Goal: Task Accomplishment & Management: Manage account settings

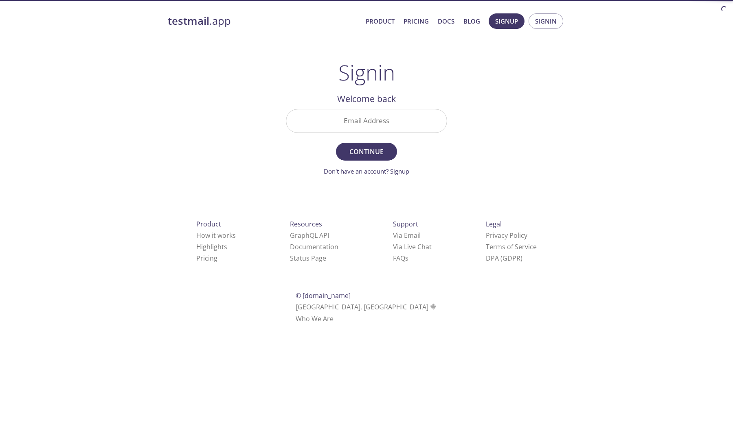
click at [394, 135] on div "Email Address" at bounding box center [366, 121] width 168 height 31
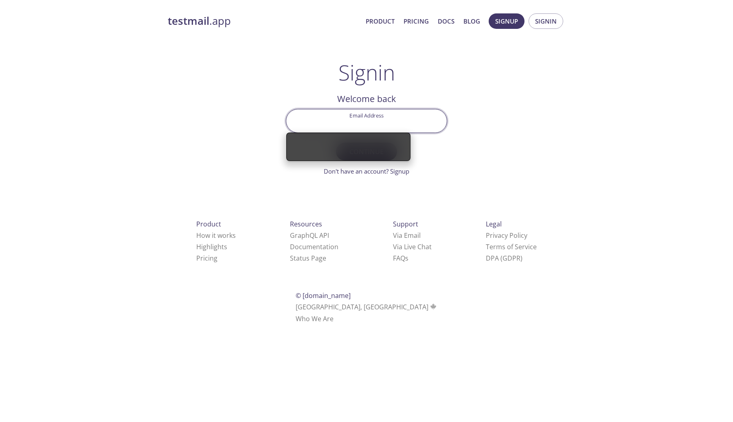
click at [398, 121] on input "Email Address" at bounding box center [366, 120] width 160 height 23
click at [402, 83] on div "Signin Welcome back Email Address Continue Don't have an account? Signup Check …" at bounding box center [366, 118] width 161 height 116
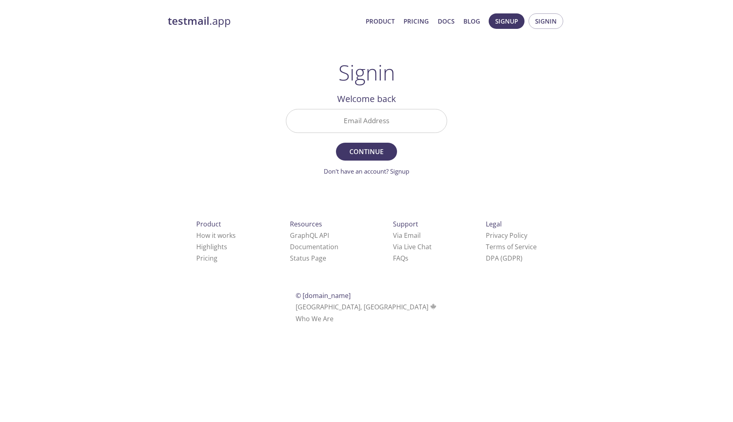
click at [391, 109] on div at bounding box center [366, 121] width 161 height 24
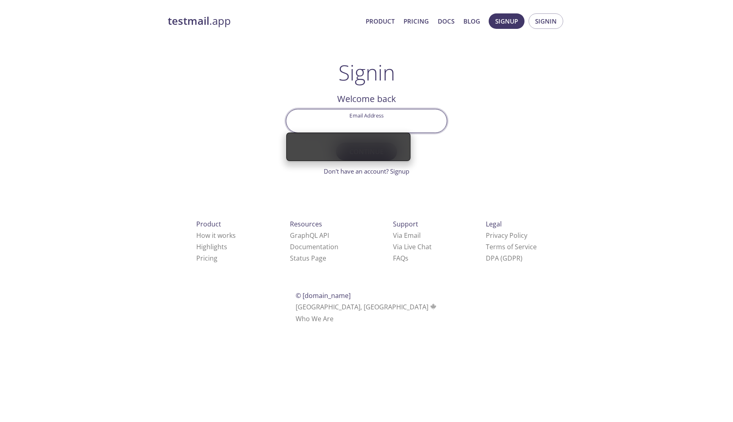
click at [389, 117] on input "Email Address" at bounding box center [366, 120] width 160 height 23
click at [458, 97] on div "testmail .app Product Pricing Docs Blog Signup Signin Signin Welcome back Email…" at bounding box center [366, 177] width 417 height 339
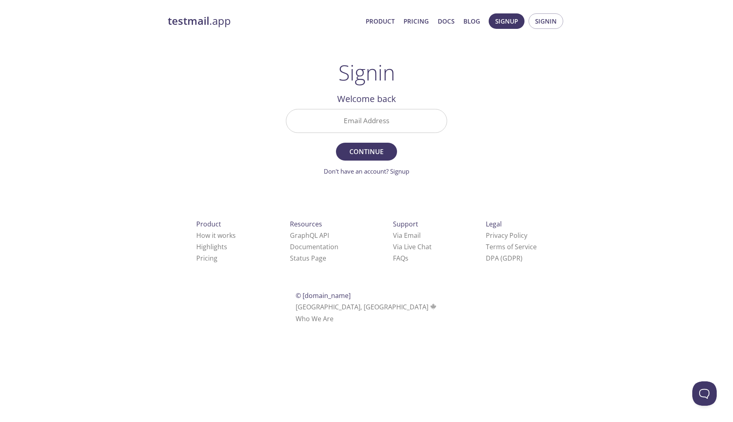
click at [379, 114] on input "Email Address" at bounding box center [366, 120] width 160 height 23
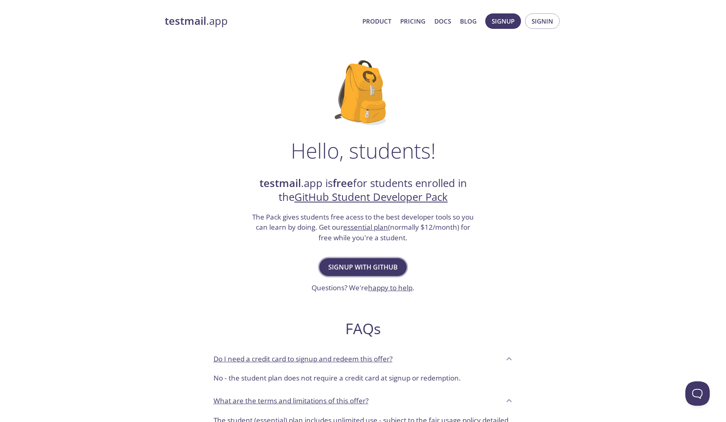
click at [365, 269] on span "Signup with GitHub" at bounding box center [363, 267] width 70 height 11
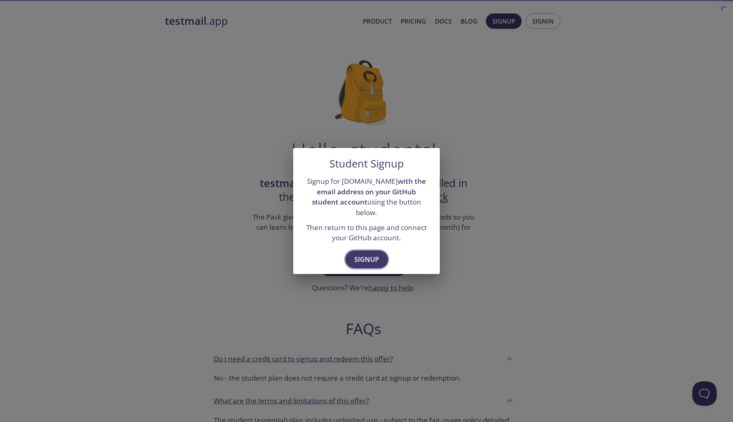
click at [365, 254] on span "Signup" at bounding box center [366, 259] width 25 height 11
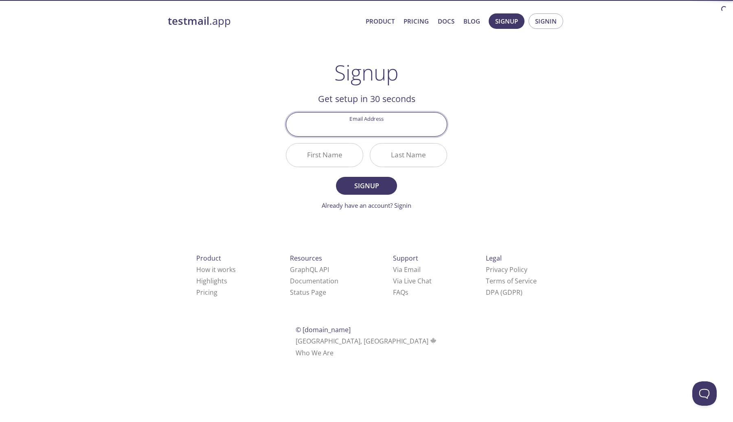
click at [378, 126] on input "Email Address" at bounding box center [366, 124] width 160 height 23
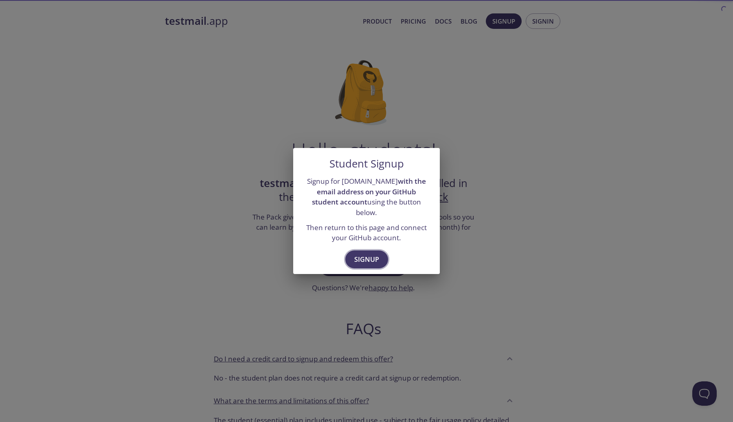
click at [366, 256] on span "Signup" at bounding box center [366, 259] width 25 height 11
click at [237, 185] on div "Student Signup Signup for testmail.app with the email address on your GitHub st…" at bounding box center [366, 211] width 733 height 422
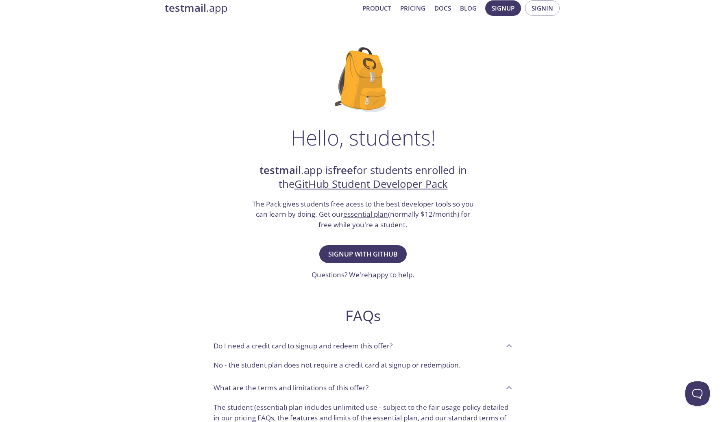
scroll to position [7, 0]
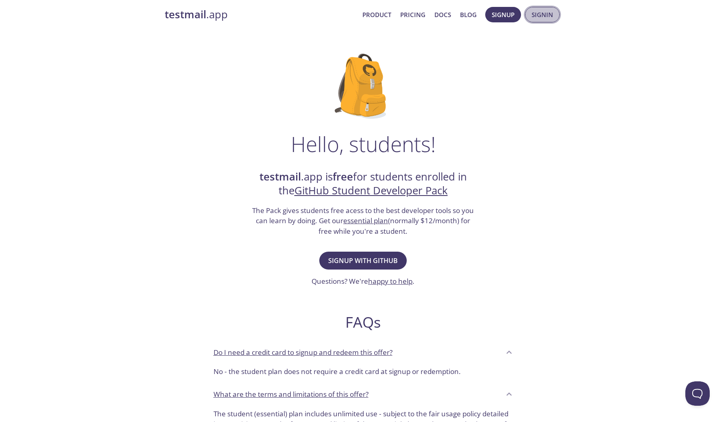
click at [540, 15] on span "Signin" at bounding box center [543, 14] width 22 height 11
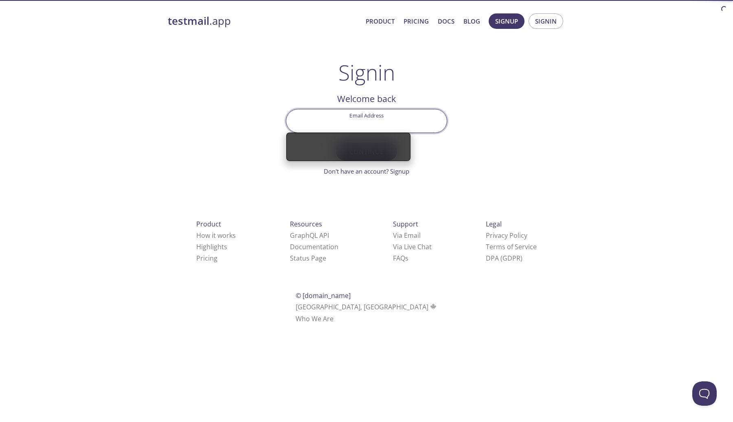
click at [333, 127] on input "Email Address" at bounding box center [366, 120] width 160 height 23
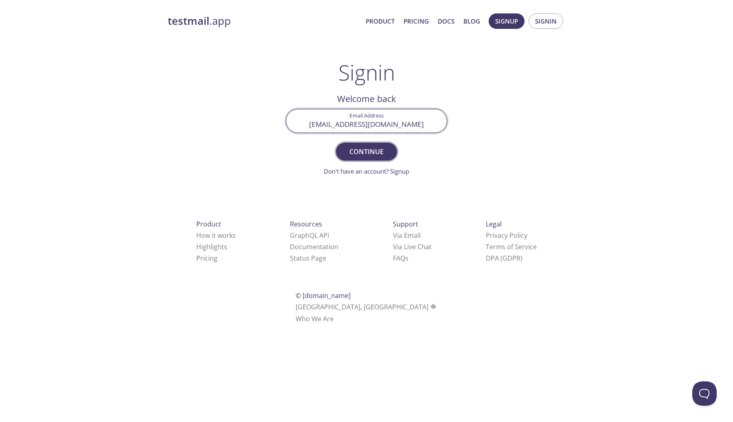
type input "[EMAIL_ADDRESS][DOMAIN_NAME]"
click at [356, 149] on span "Continue" at bounding box center [366, 151] width 43 height 11
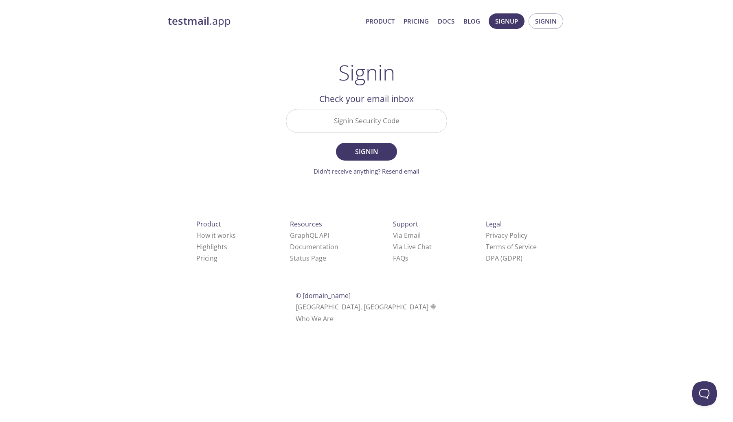
click at [380, 125] on input "Signin Security Code" at bounding box center [366, 120] width 160 height 23
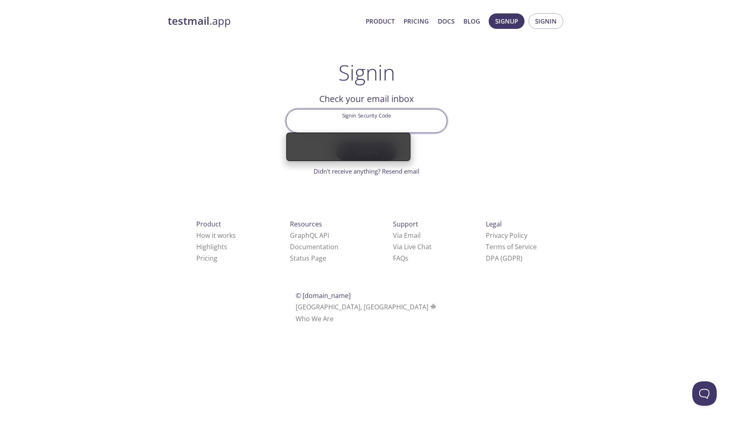
paste input "1LQDSB6"
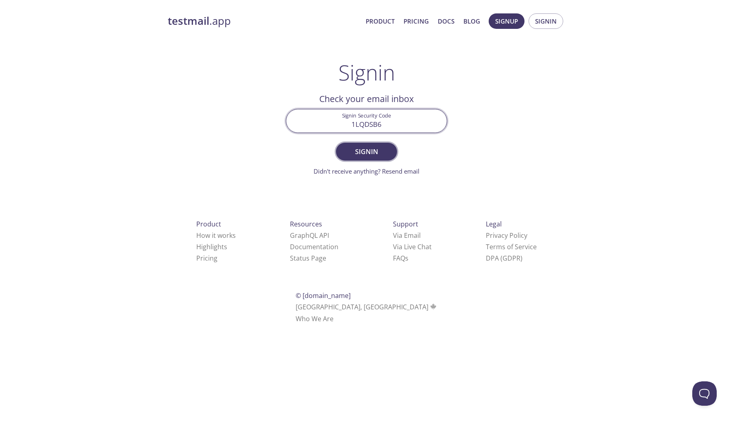
type input "1LQDSB6"
click at [369, 153] on span "Signin" at bounding box center [366, 151] width 43 height 11
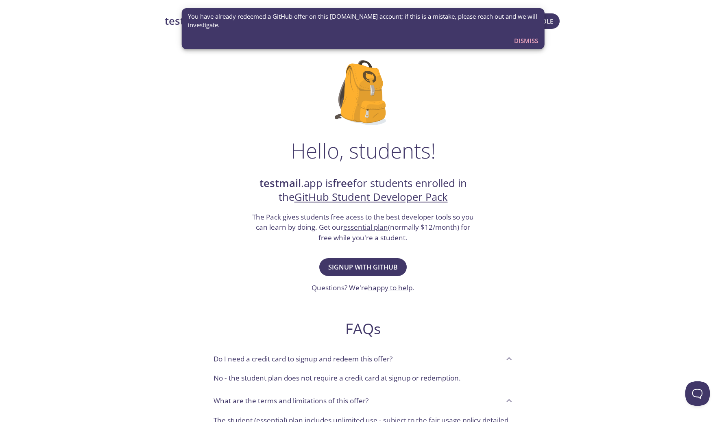
click at [527, 40] on span "Dismiss" at bounding box center [526, 40] width 24 height 11
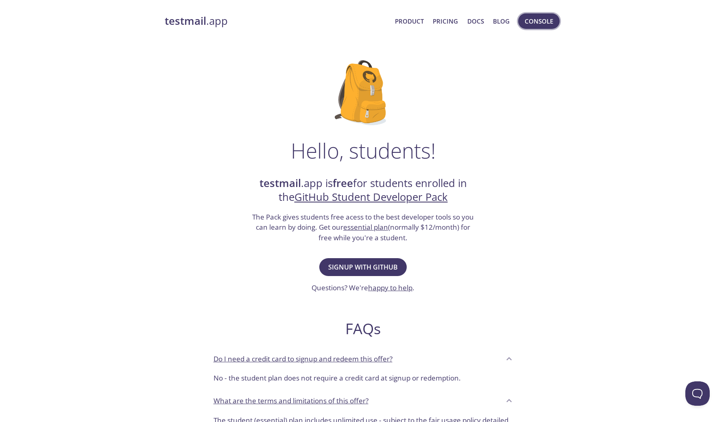
click at [543, 22] on span "Console" at bounding box center [539, 21] width 28 height 11
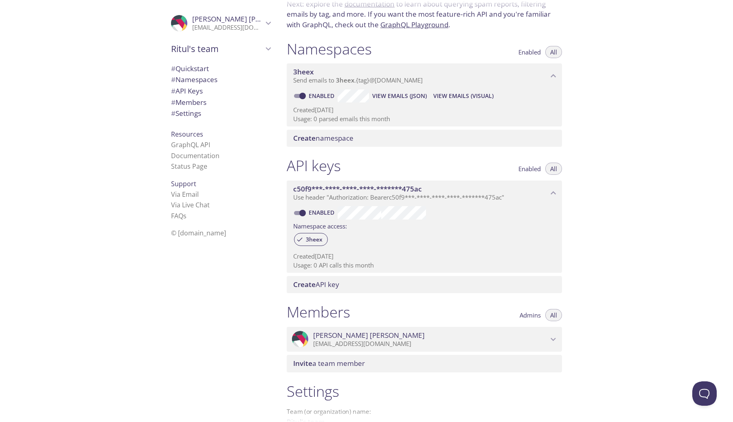
scroll to position [64, 0]
click at [180, 89] on span "# API Keys" at bounding box center [187, 90] width 32 height 9
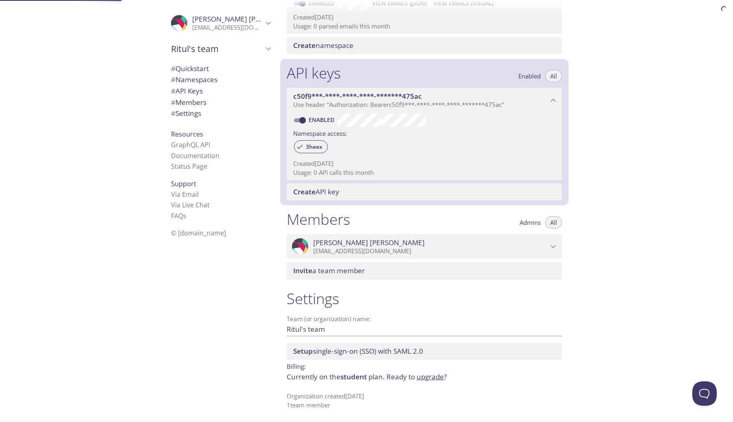
scroll to position [156, 0]
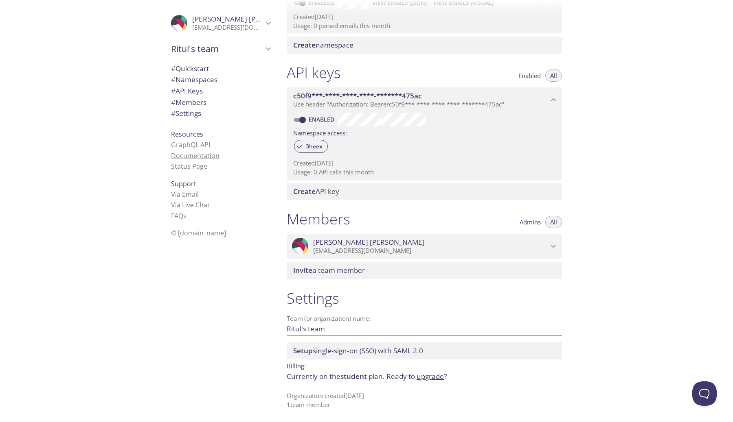
click at [186, 158] on link "Documentation" at bounding box center [195, 155] width 48 height 9
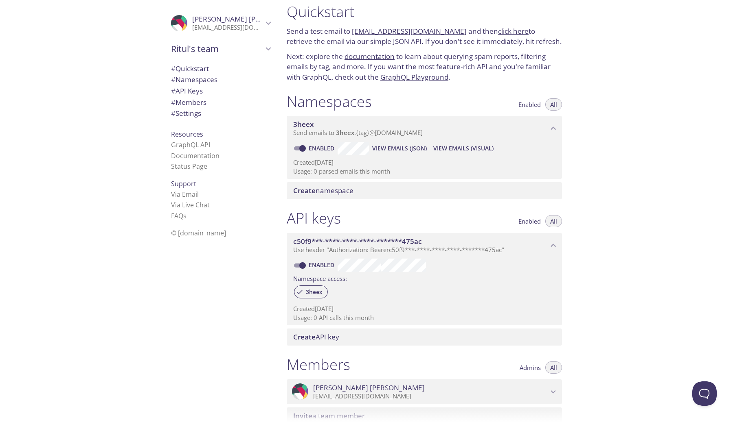
scroll to position [0, 0]
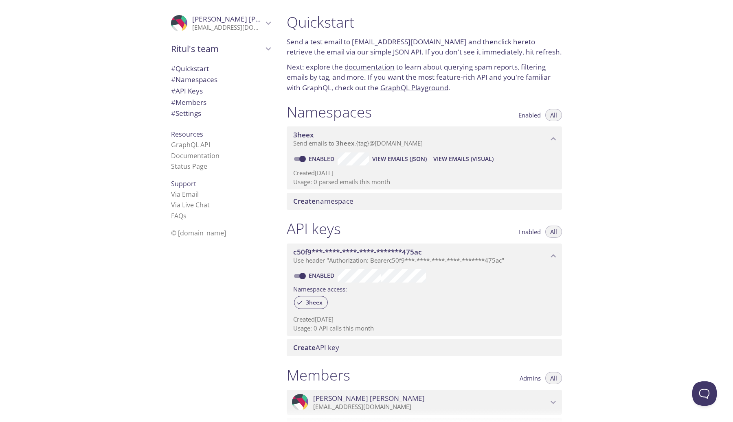
click at [195, 68] on span "# Quickstart" at bounding box center [190, 68] width 38 height 9
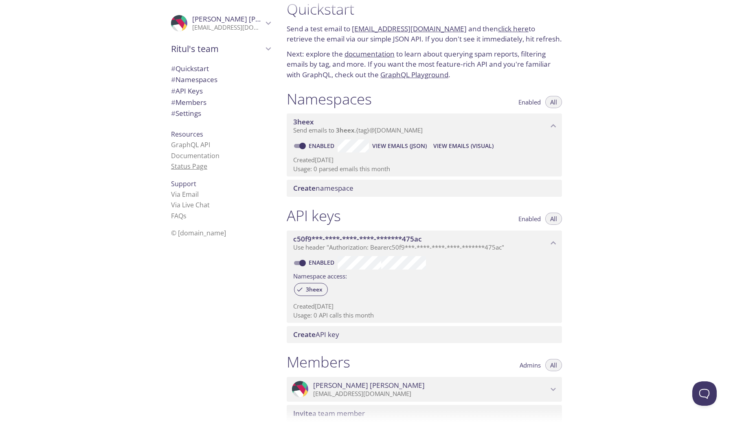
click at [190, 167] on link "Status Page" at bounding box center [189, 166] width 36 height 9
